Goal: Participate in discussion

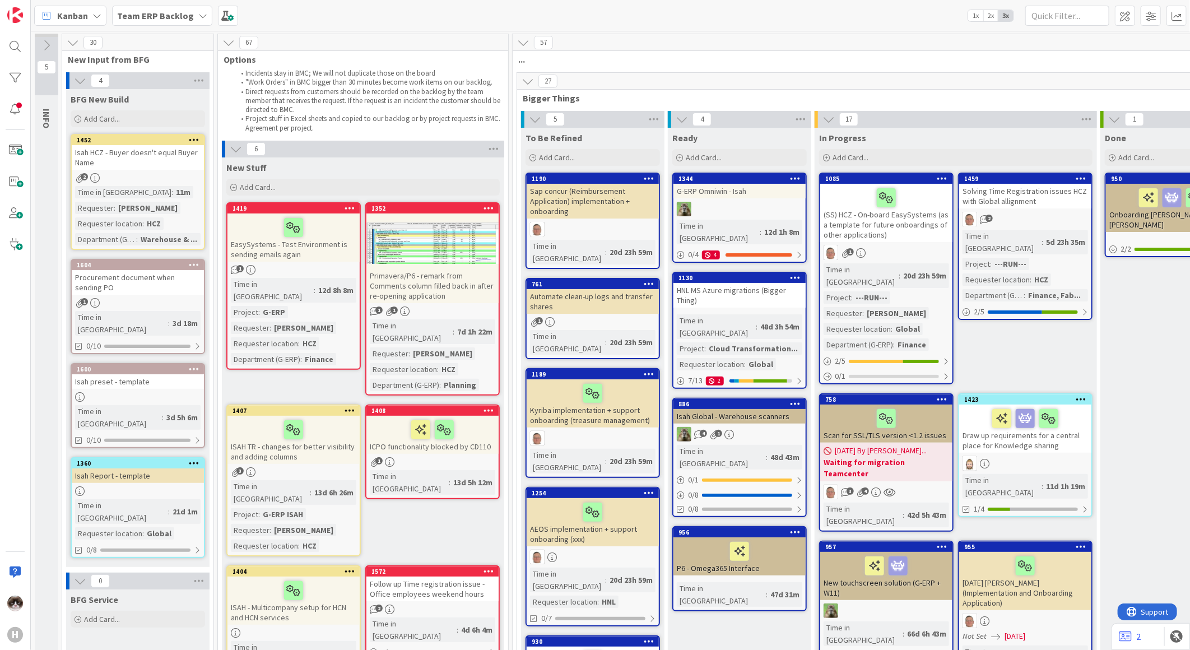
click at [339, 266] on div "1" at bounding box center [293, 270] width 132 height 10
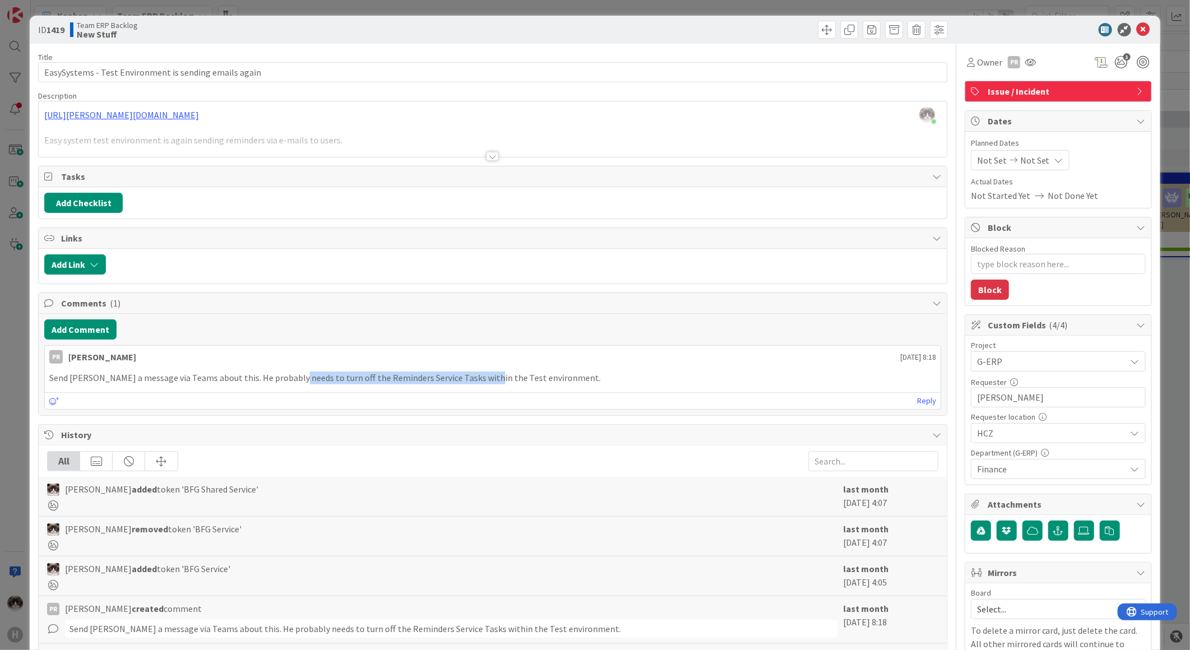
drag, startPoint x: 303, startPoint y: 384, endPoint x: 487, endPoint y: 389, distance: 184.4
click at [487, 389] on div "Send [PERSON_NAME] a message via Teams about this. He probably needs to turn of…" at bounding box center [493, 378] width 896 height 22
drag, startPoint x: 487, startPoint y: 389, endPoint x: 617, endPoint y: 392, distance: 130.0
click at [617, 392] on div "PR [PERSON_NAME] [DATE] 8:18 Send [PERSON_NAME] a message via Teams about this.…" at bounding box center [492, 377] width 897 height 64
click at [486, 157] on div at bounding box center [492, 156] width 12 height 9
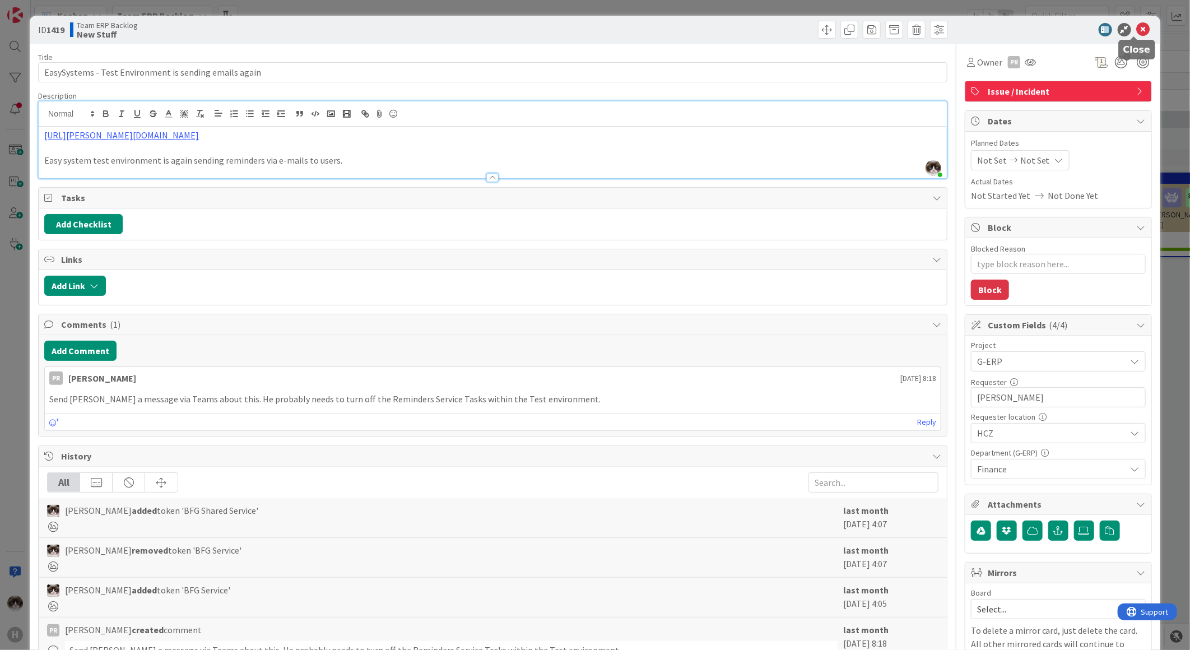
click at [951, 30] on icon at bounding box center [1143, 29] width 13 height 13
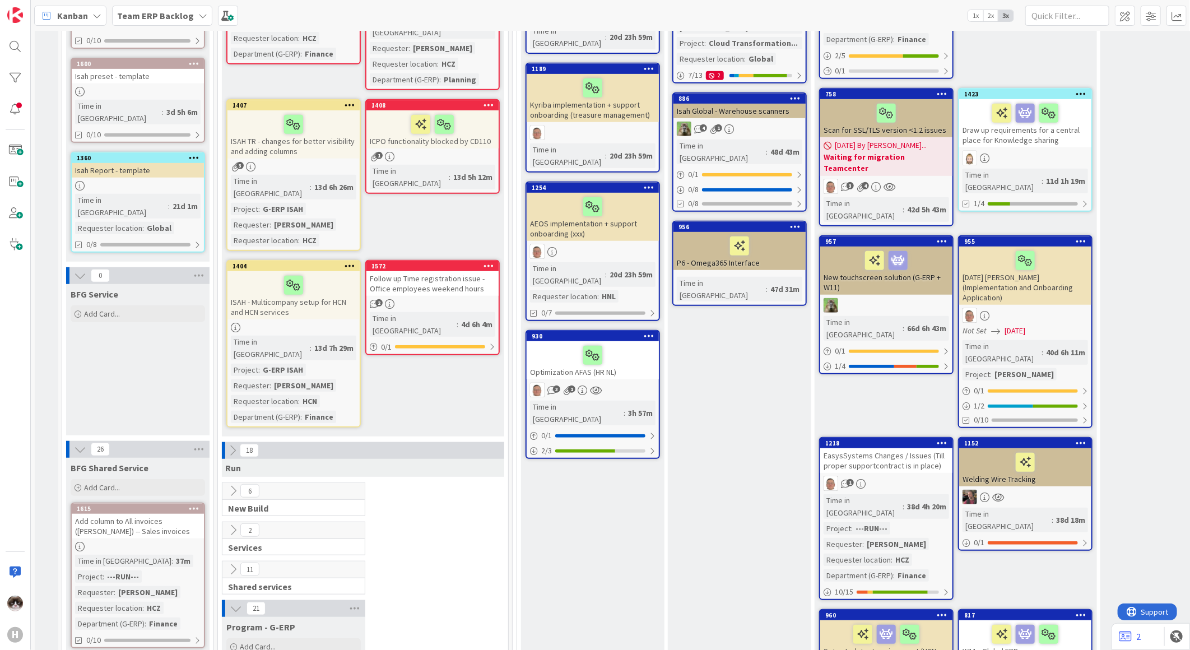
scroll to position [311, 0]
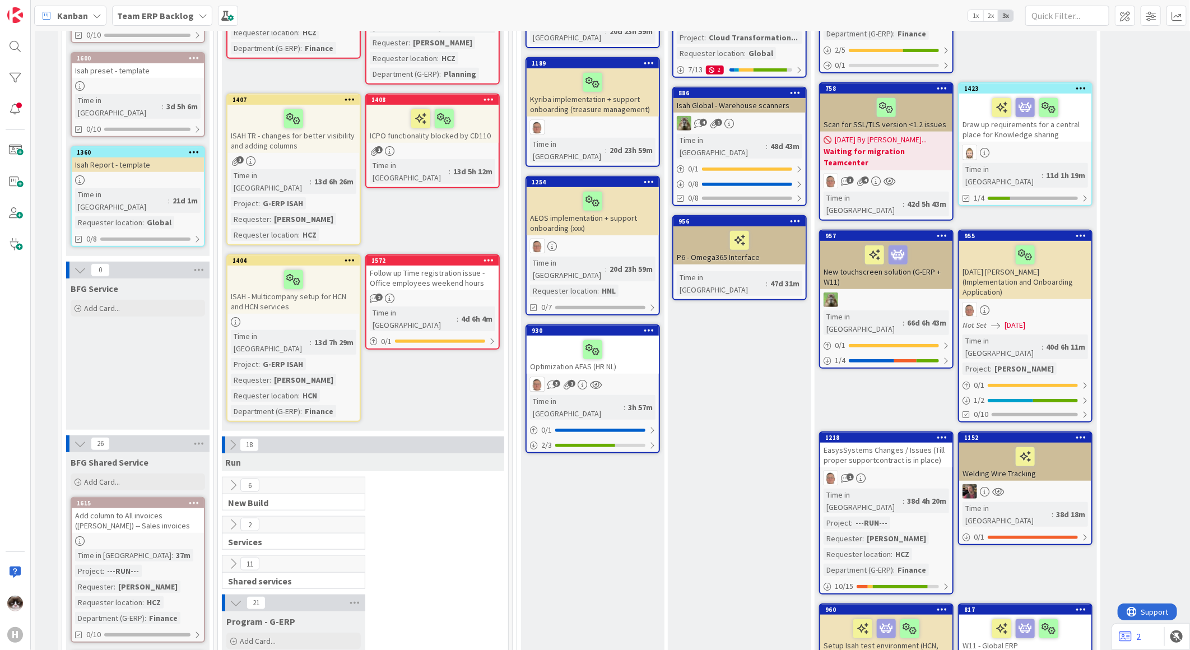
click at [300, 287] on link "1404 ISAH - Multicompany setup for HCN and HCN services Time in [GEOGRAPHIC_DAT…" at bounding box center [293, 338] width 134 height 168
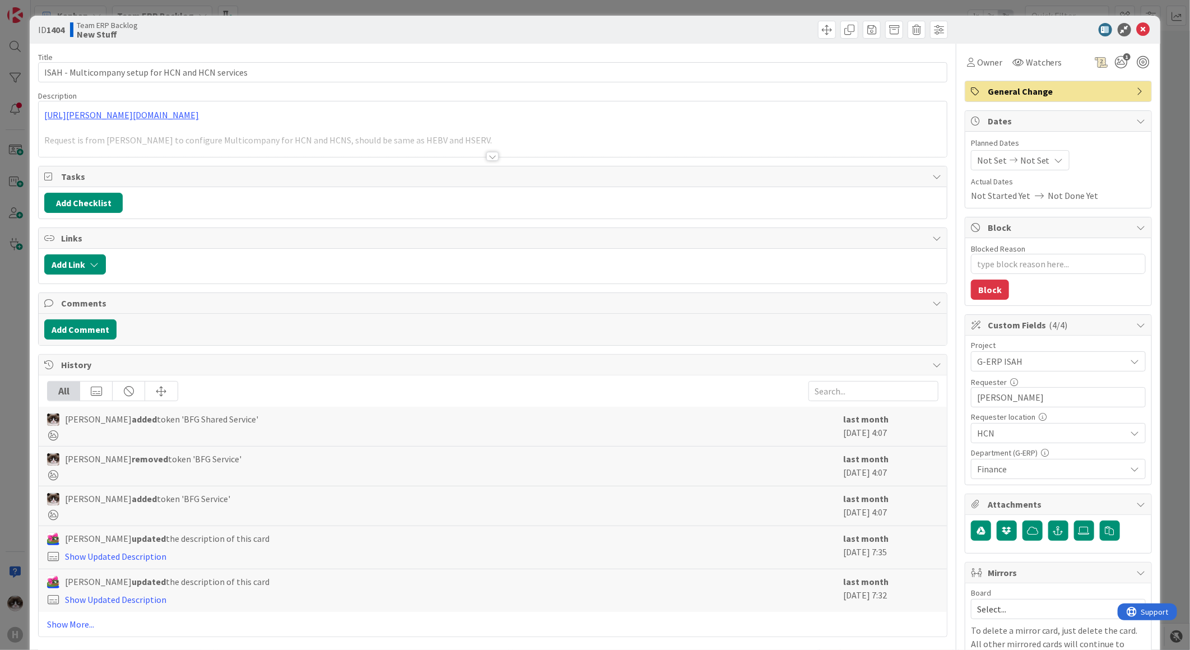
type textarea "x"
click at [476, 148] on div at bounding box center [493, 142] width 908 height 29
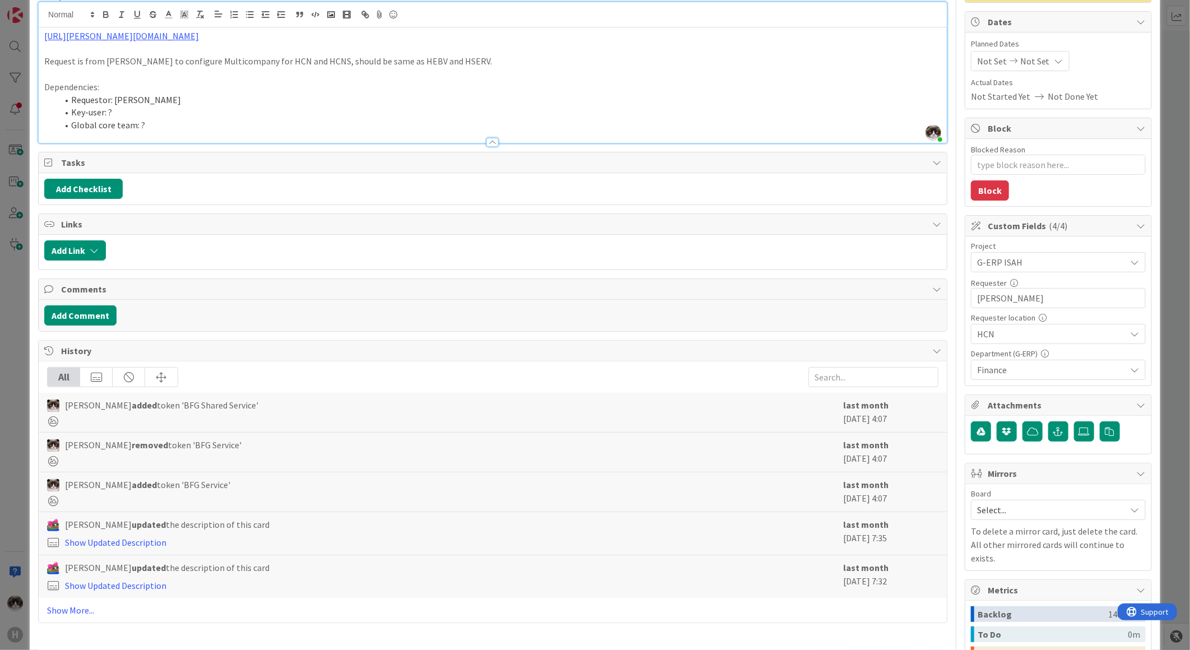
scroll to position [253, 0]
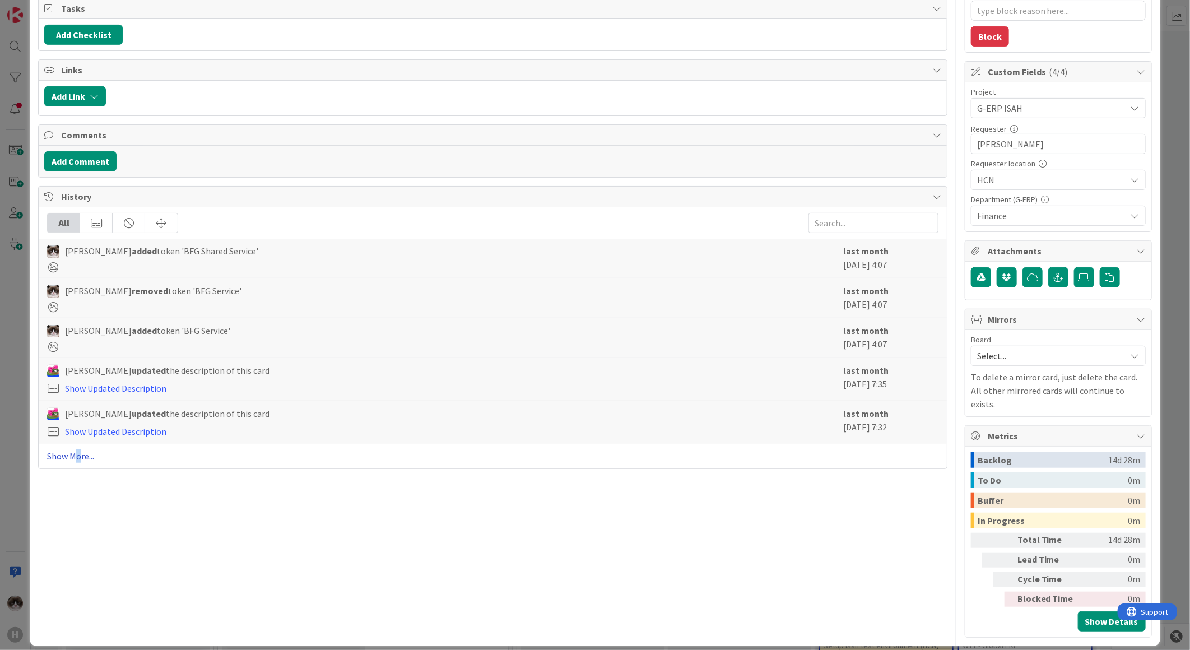
click at [78, 454] on link "Show More..." at bounding box center [492, 455] width 891 height 13
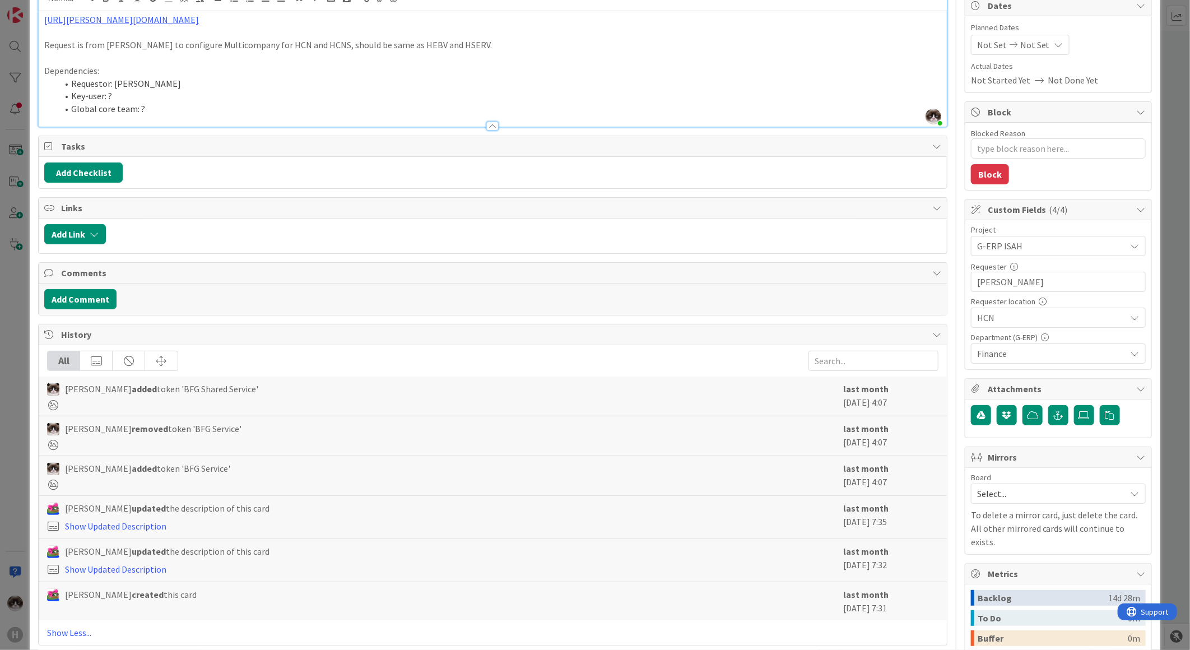
scroll to position [0, 0]
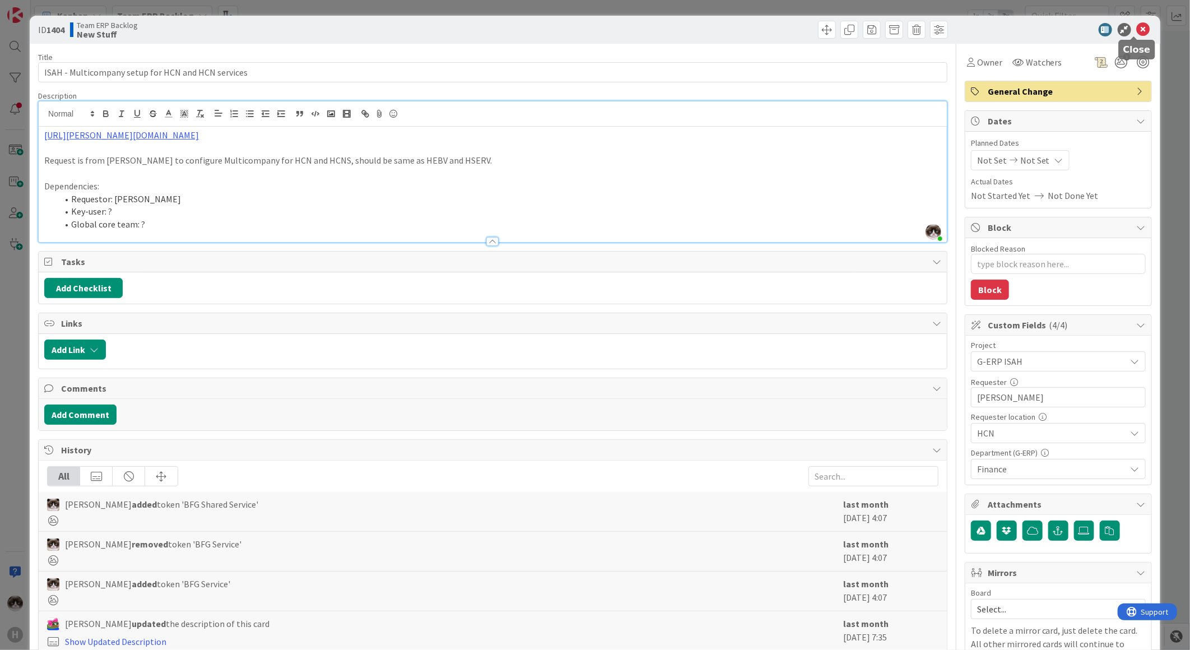
click at [951, 34] on icon at bounding box center [1143, 29] width 13 height 13
